Goal: Task Accomplishment & Management: Check status

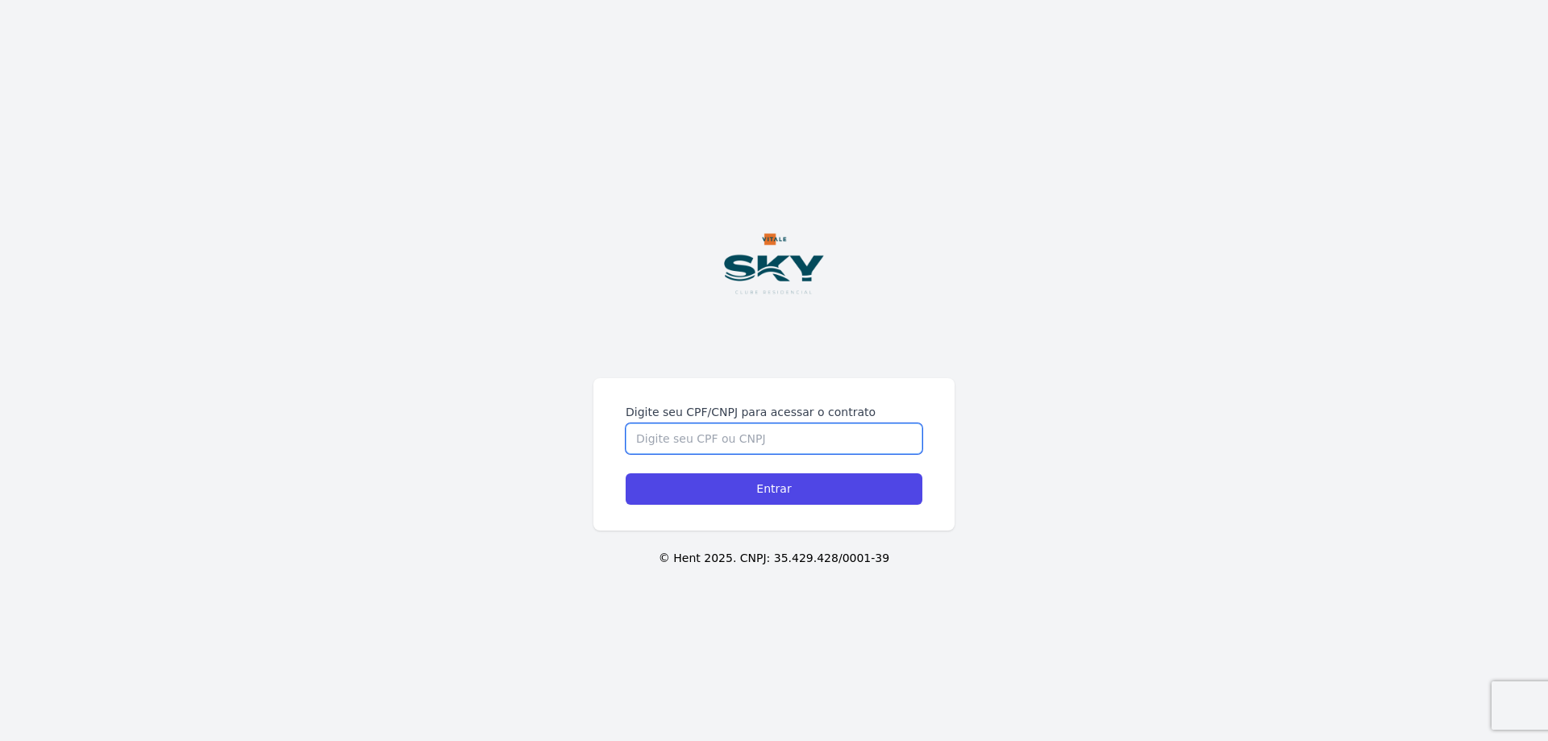
click at [742, 352] on div "Digite seu CPF/CNPJ para acessar o contrato Entrar © Hent 2025. CNPJ: 35.429.42…" at bounding box center [774, 370] width 1548 height 741
type input "15053646716"
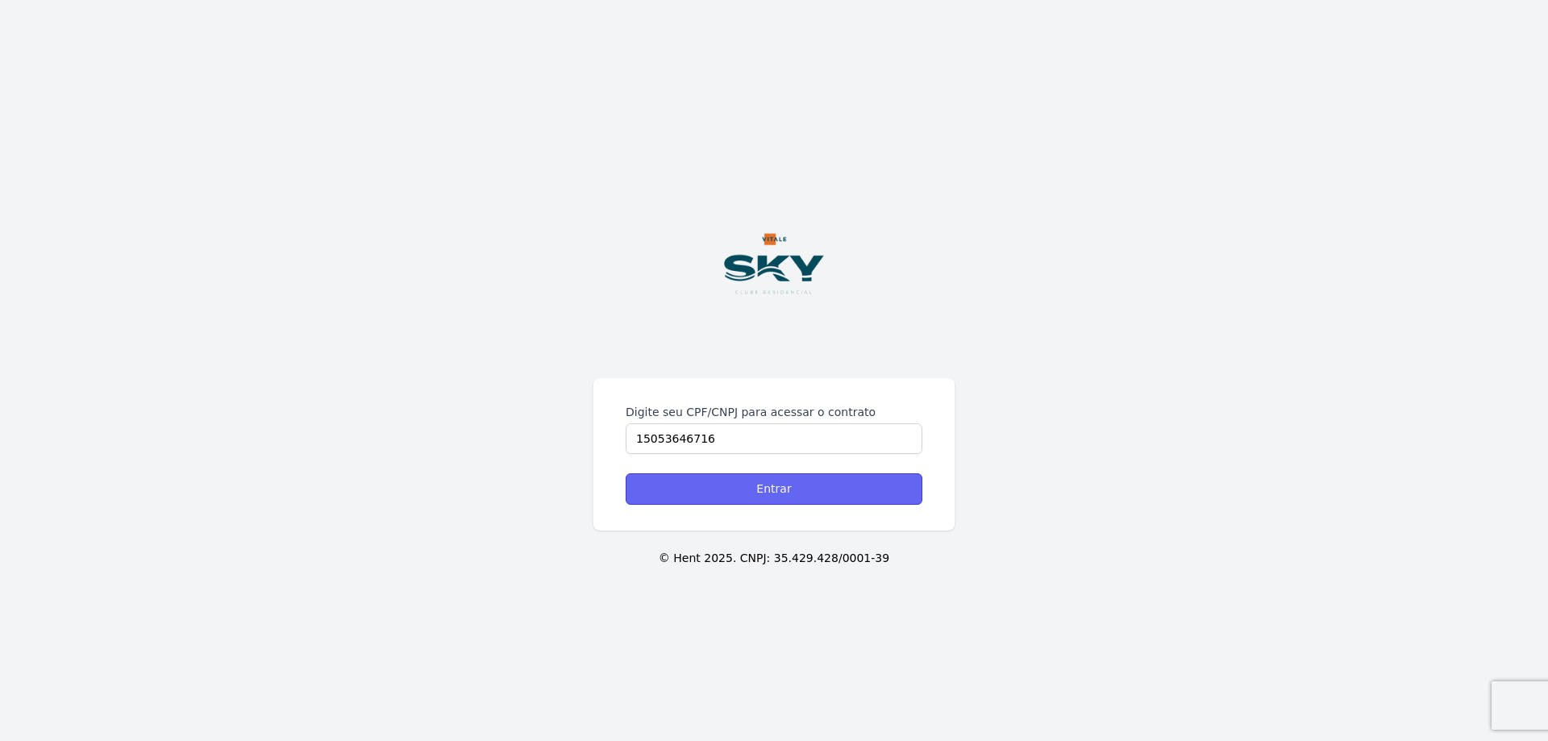
click at [768, 476] on input "Entrar" at bounding box center [773, 488] width 297 height 31
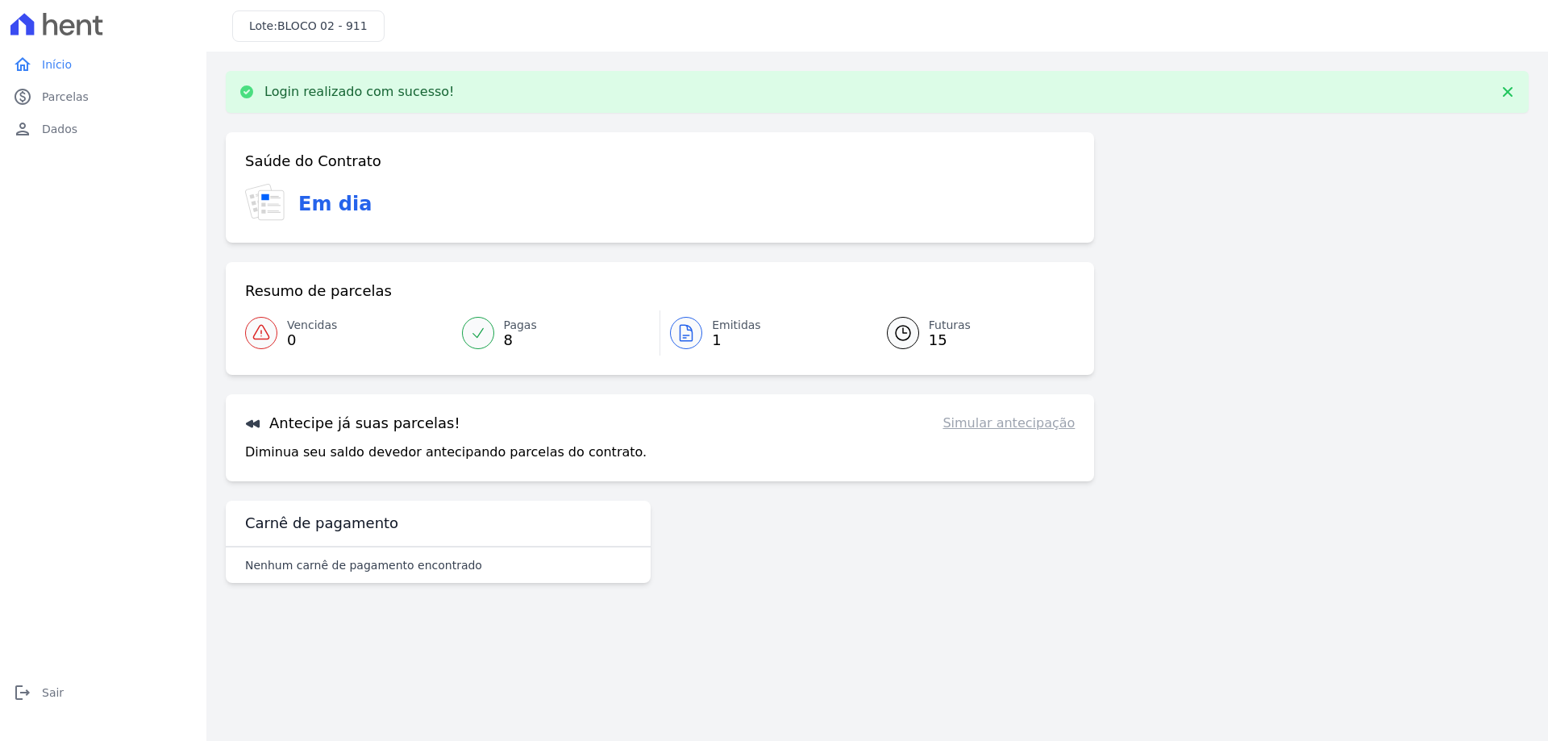
click at [683, 335] on icon at bounding box center [686, 333] width 12 height 16
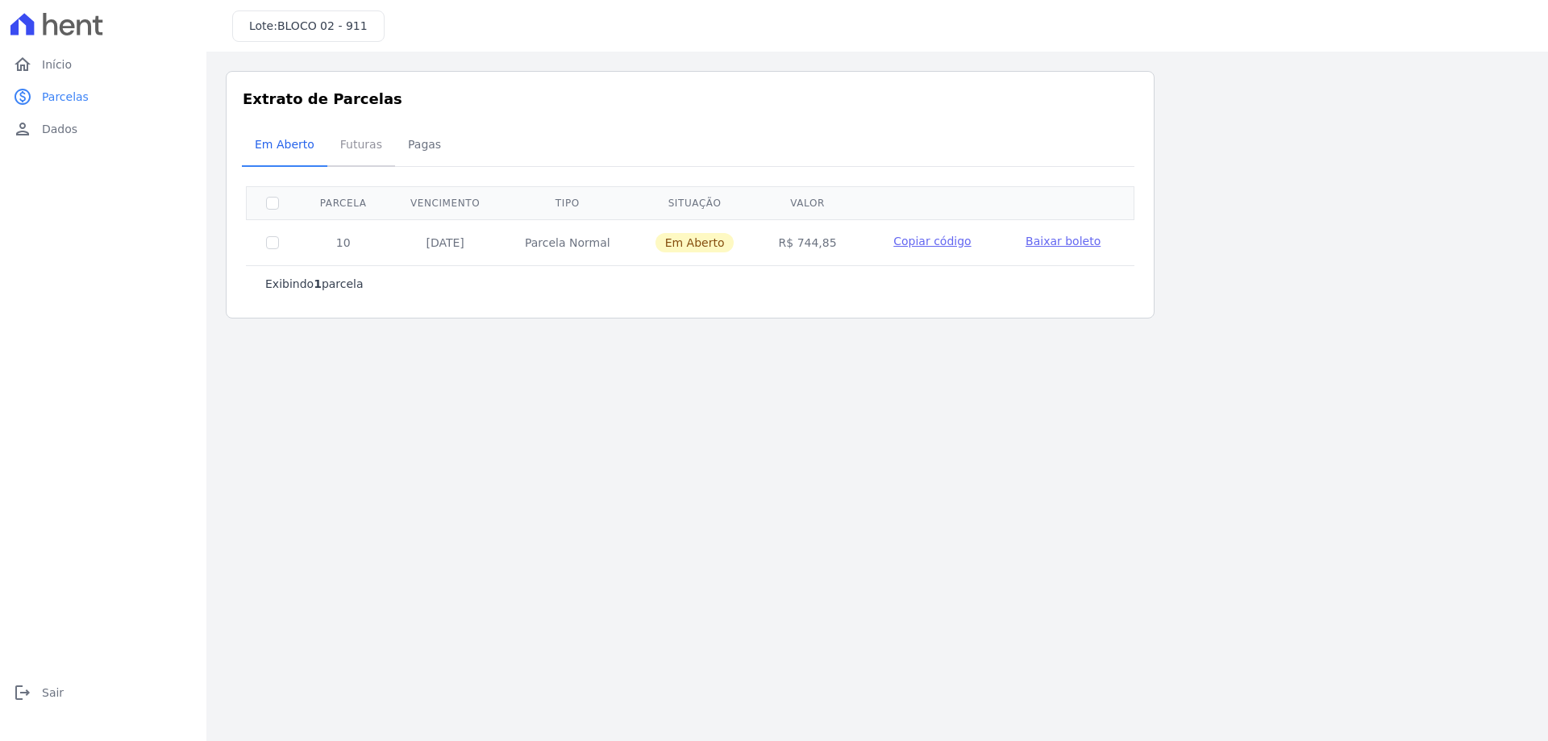
click at [341, 137] on span "Futuras" at bounding box center [360, 144] width 61 height 32
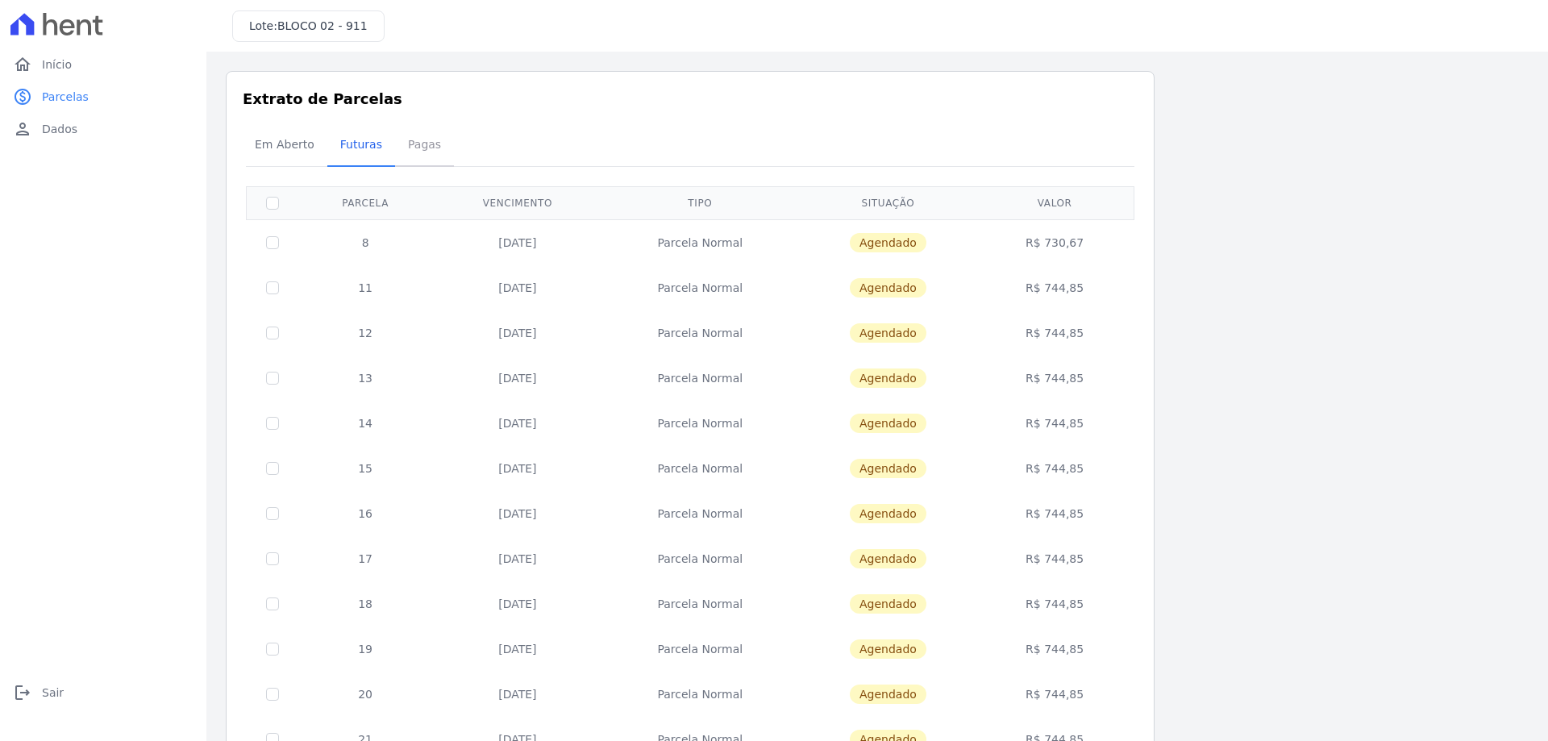
click at [412, 147] on span "Pagas" at bounding box center [424, 144] width 52 height 32
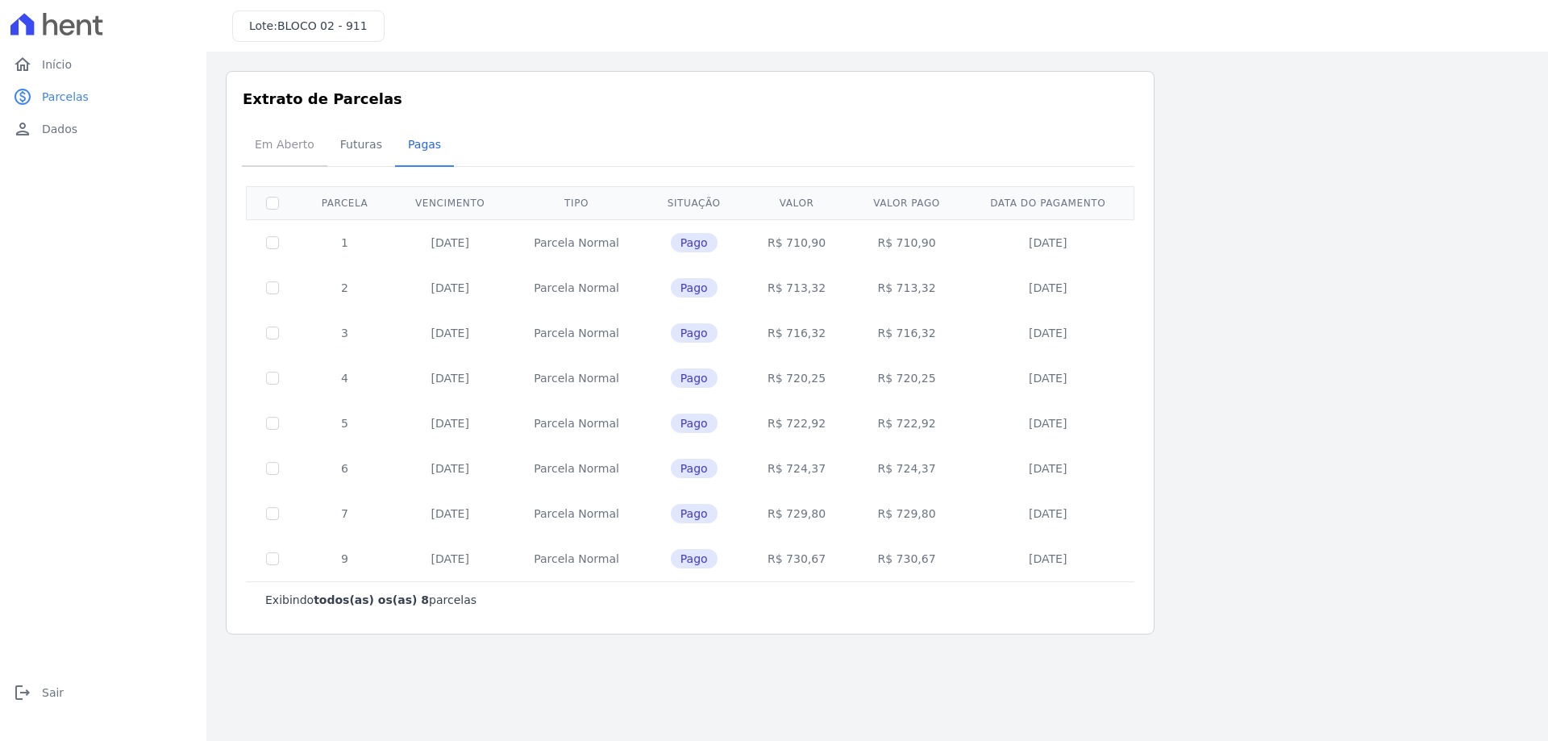
click at [276, 143] on span "Em Aberto" at bounding box center [284, 144] width 79 height 32
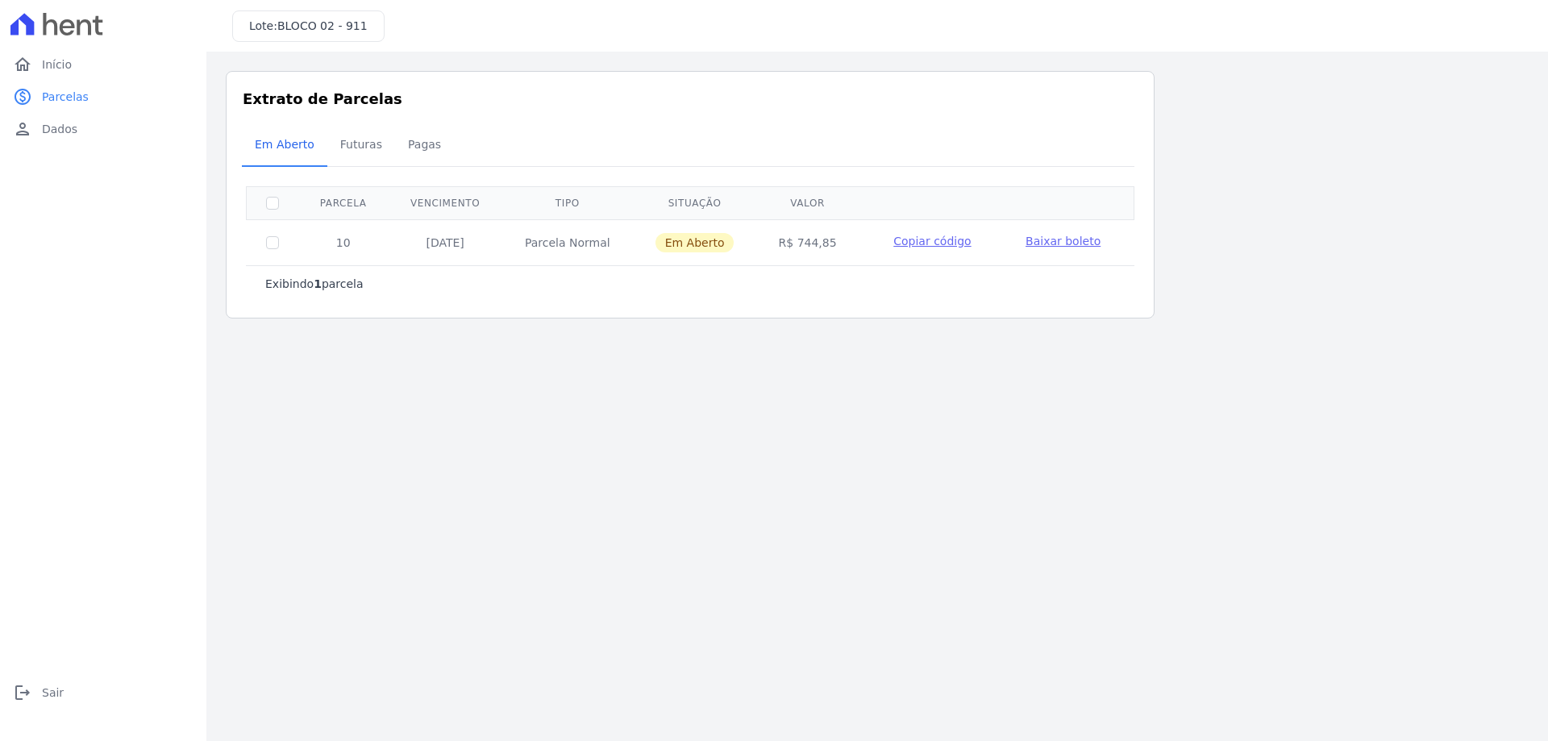
click at [1044, 236] on span "Baixar boleto" at bounding box center [1062, 241] width 75 height 13
